Goal: Transaction & Acquisition: Purchase product/service

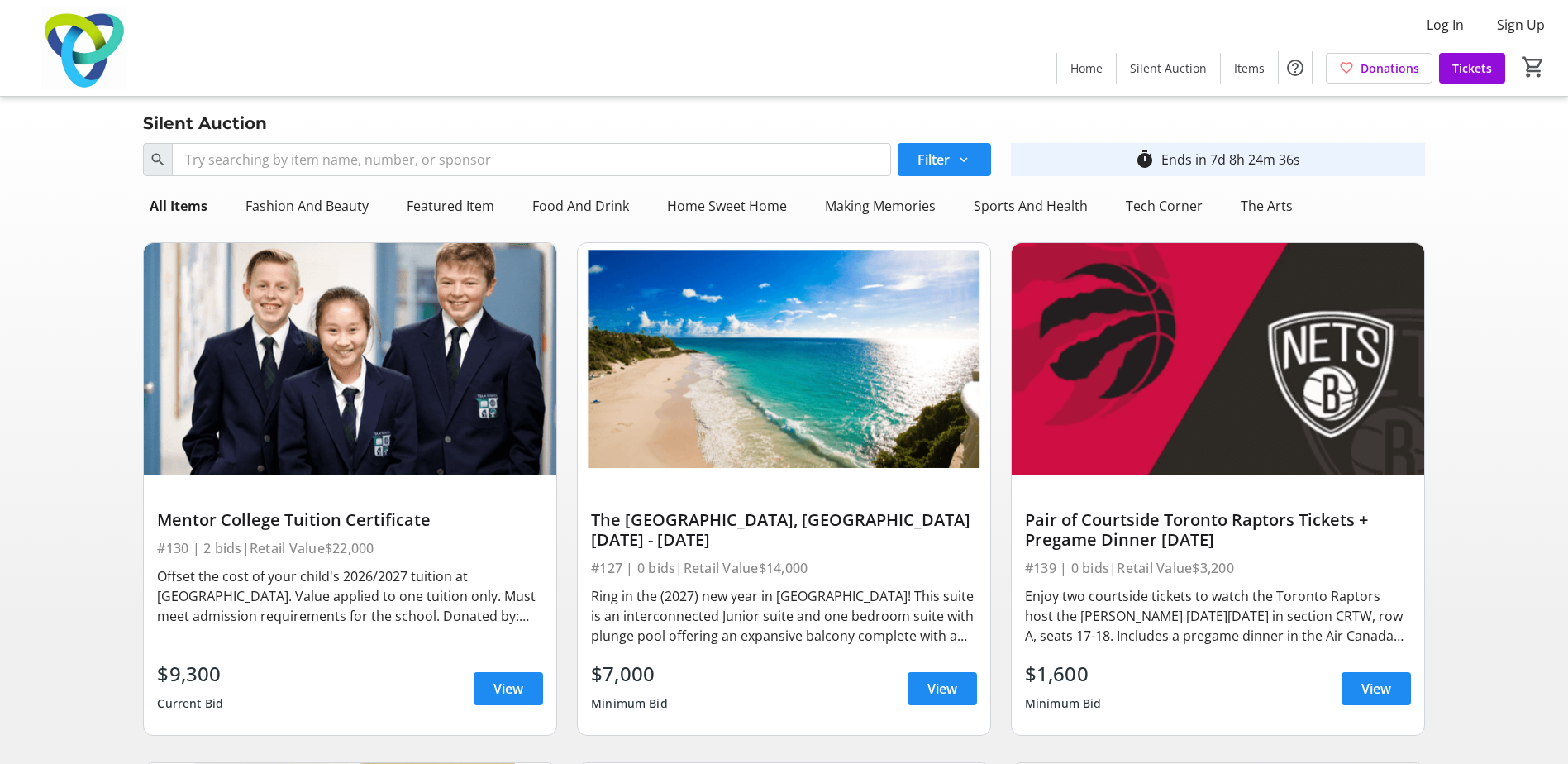
click at [806, 594] on div "Ring in the (2027) new year in [GEOGRAPHIC_DATA]! This suite is an interconnect…" at bounding box center [784, 616] width 386 height 60
click at [834, 454] on img at bounding box center [784, 358] width 412 height 232
click at [801, 504] on div "The [GEOGRAPHIC_DATA], [GEOGRAPHIC_DATA] [DATE] - [DATE] #127 | 0 bids | Retail…" at bounding box center [784, 605] width 412 height 259
click at [721, 586] on div "Ring in the (2027) new year in [GEOGRAPHIC_DATA]! This suite is an interconnect…" at bounding box center [784, 616] width 386 height 60
click at [915, 679] on span at bounding box center [942, 689] width 70 height 40
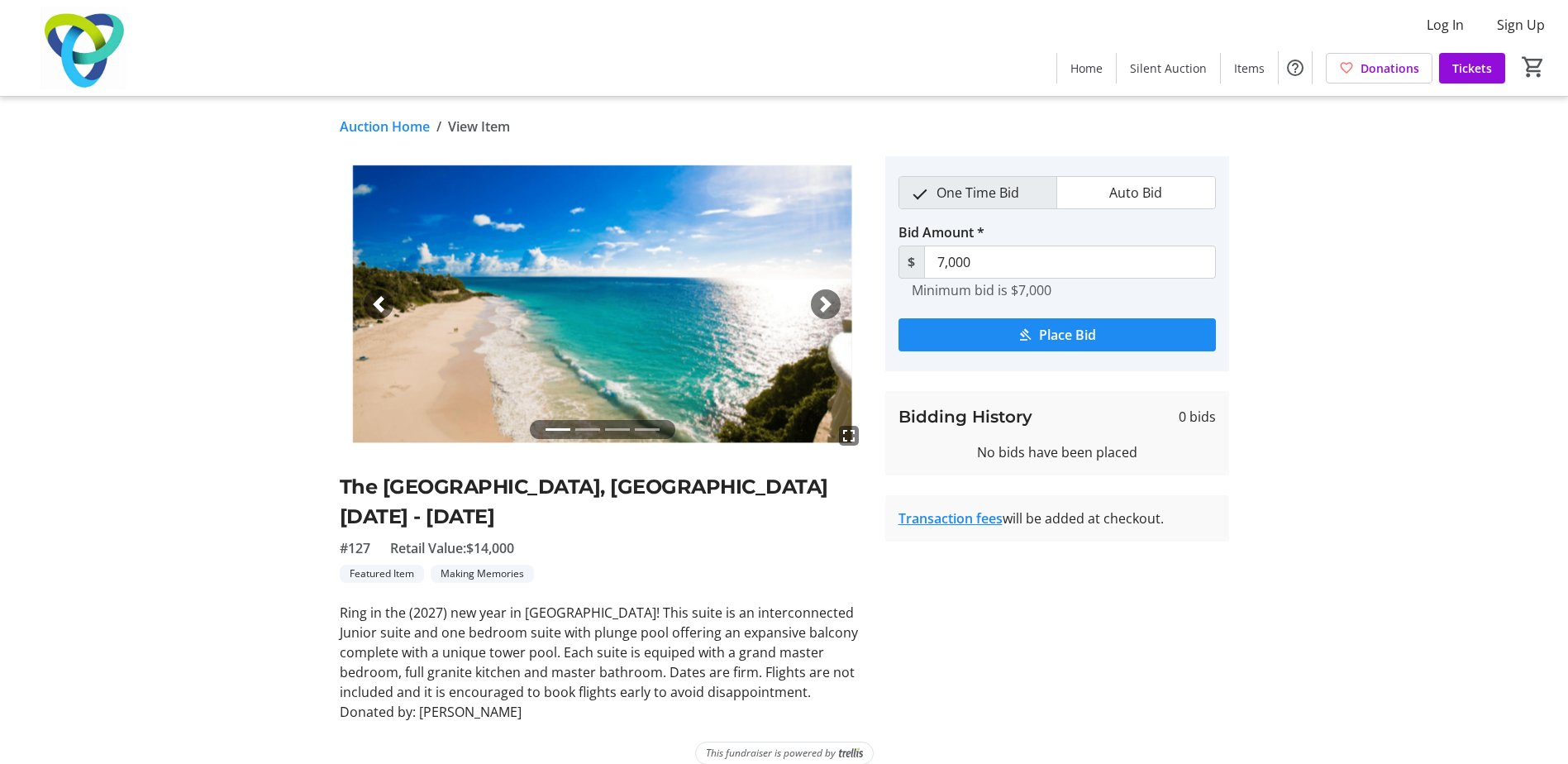
scroll to position [21, 0]
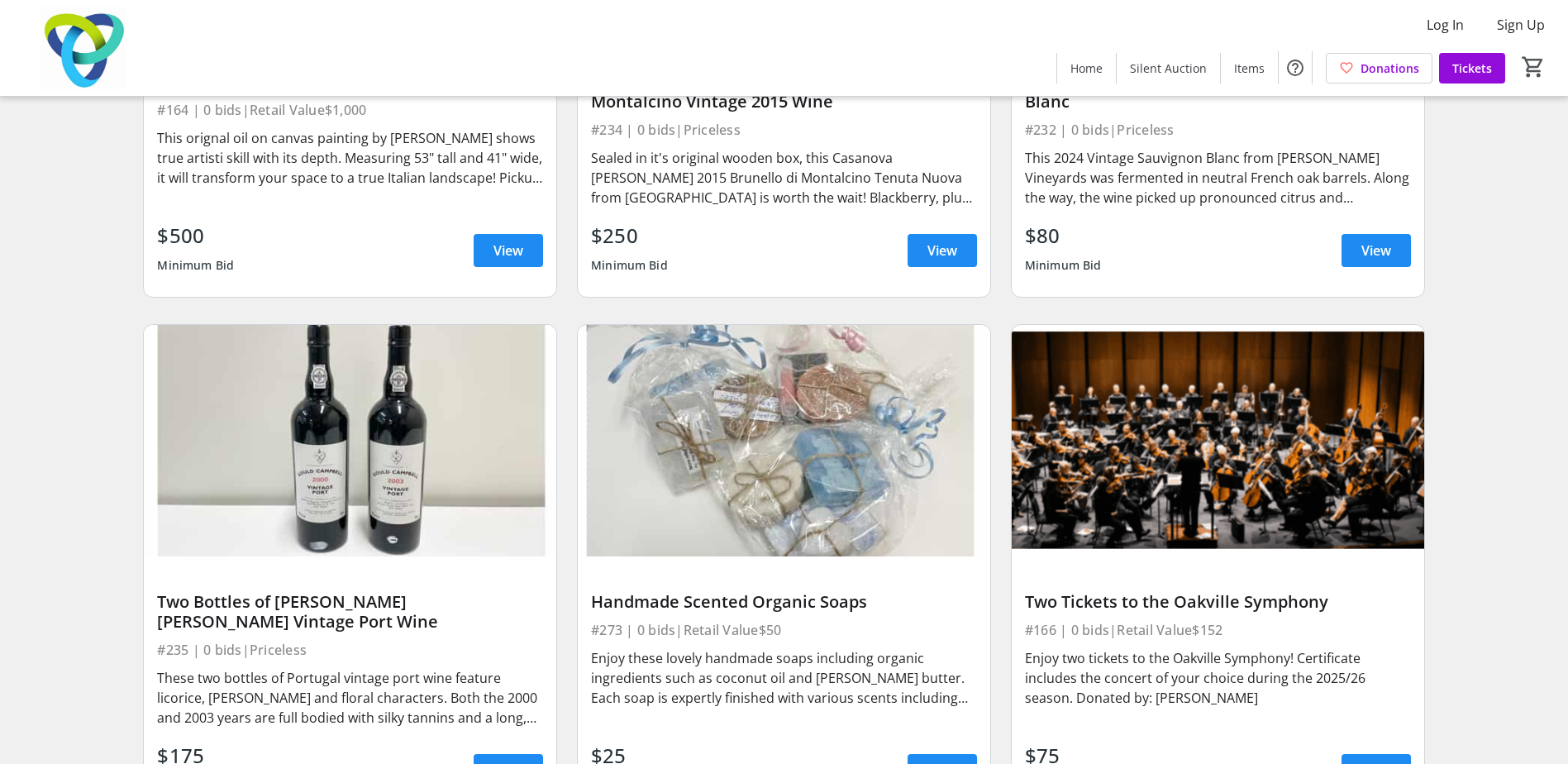
scroll to position [23105, 0]
